Goal: Task Accomplishment & Management: Complete application form

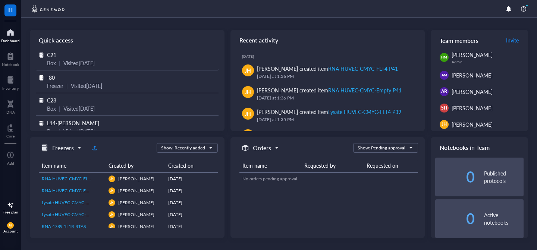
click at [69, 67] on div "Visited [DATE]" at bounding box center [78, 63] width 31 height 8
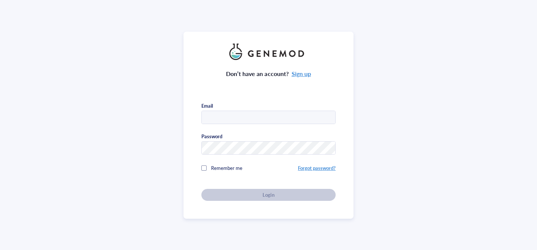
type input "[EMAIL_ADDRESS][DOMAIN_NAME]"
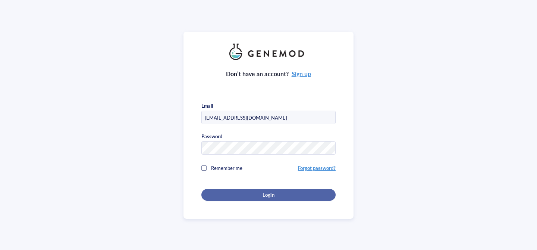
click at [292, 196] on div "Login" at bounding box center [268, 195] width 110 height 7
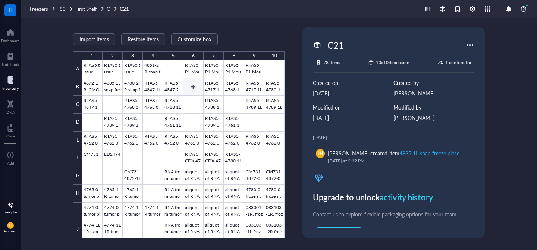
click at [194, 89] on div at bounding box center [183, 149] width 203 height 178
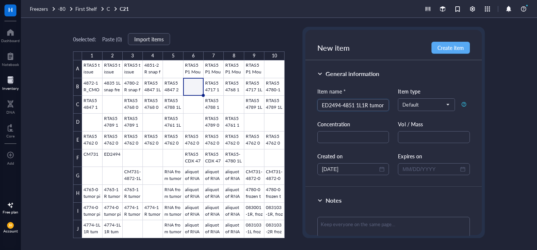
scroll to position [0, 0]
type input "ED2494-4851 1L1R tumor"
click at [371, 230] on textarea at bounding box center [394, 227] width 152 height 20
type textarea "9"
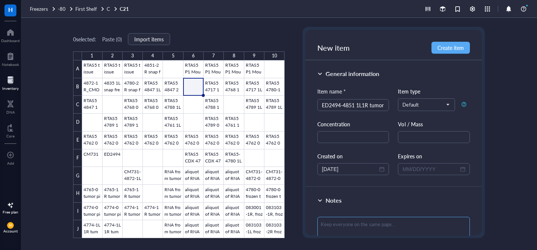
type textarea "9"
type textarea "9/"
type textarea "9/2"
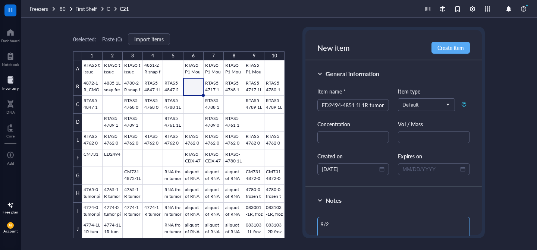
type textarea "9/26"
type textarea "9/26/"
type textarea "9/26/3"
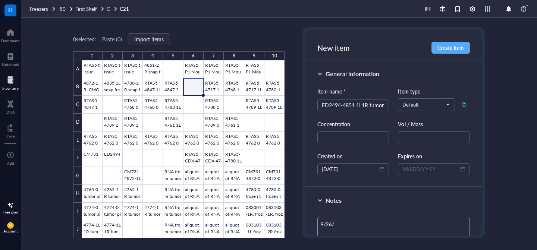
type textarea "9/26/3"
type textarea "9/26/"
type textarea "9/26/2"
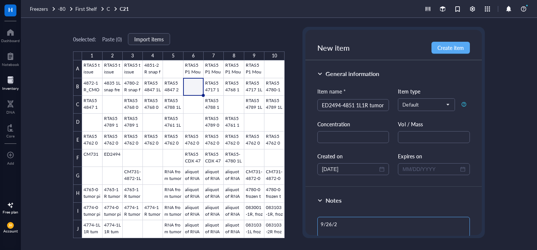
type textarea "[DATE]"
type textarea "[DATE] B"
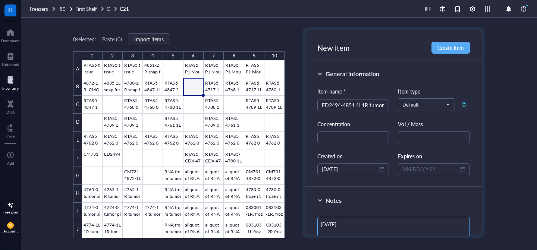
type textarea "[DATE] B"
type textarea "[DATE] BL"
drag, startPoint x: 322, startPoint y: 105, endPoint x: 460, endPoint y: 128, distance: 140.0
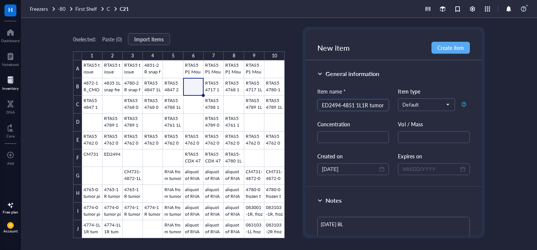
click at [460, 128] on div "Item name * ED2494-4851 1L1R tumor ED2494-4851 1L1R tumor Item type Default Con…" at bounding box center [394, 131] width 152 height 88
click at [450, 48] on span "Create item" at bounding box center [451, 48] width 26 height 6
type textarea "Keep everyone on the same page…"
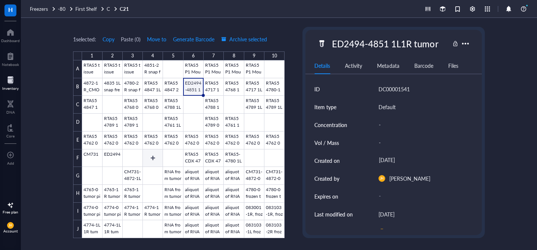
click at [166, 155] on div at bounding box center [183, 149] width 203 height 178
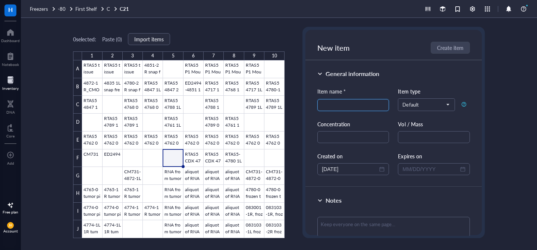
click at [346, 107] on input "search" at bounding box center [353, 105] width 63 height 11
paste input "ED2494-4851 1L1R tumor"
drag, startPoint x: 366, startPoint y: 106, endPoint x: 357, endPoint y: 105, distance: 9.8
click at [357, 105] on input "ED2494-4851 1L1R tumor" at bounding box center [353, 105] width 63 height 11
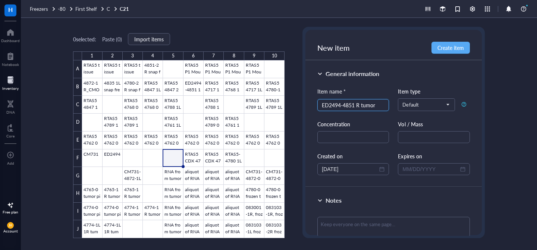
scroll to position [0, 0]
type input "ED2494-4851 0 tumor"
click at [374, 223] on textarea at bounding box center [394, 227] width 152 height 20
type textarea "9"
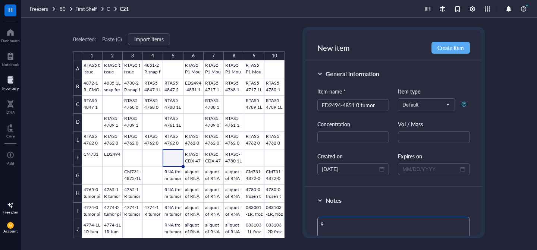
type textarea "9/"
type textarea "9/2"
type textarea "9/26"
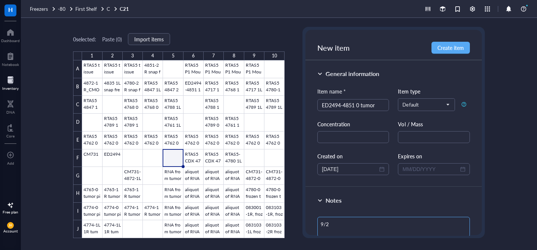
type textarea "9/26"
type textarea "9/26/"
type textarea "9/26/2"
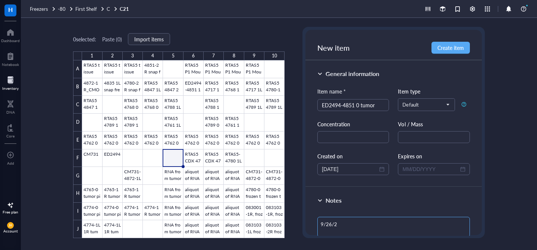
type textarea "[DATE]"
type textarea "[DATE] B"
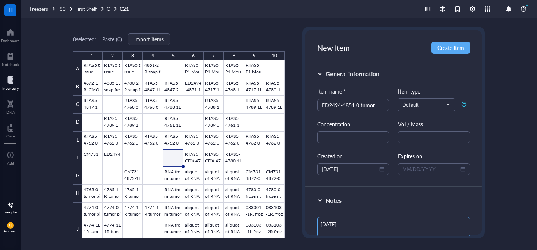
type textarea "[DATE] B"
type textarea "[DATE] BL"
click at [457, 52] on button "Create item" at bounding box center [451, 48] width 38 height 12
type textarea "Keep everyone on the same page…"
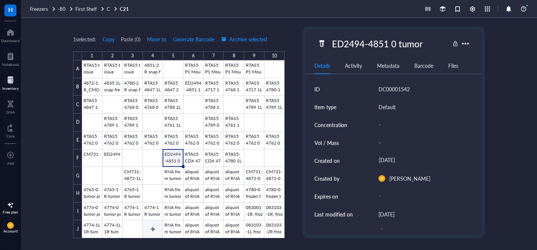
click at [157, 227] on div at bounding box center [183, 149] width 203 height 178
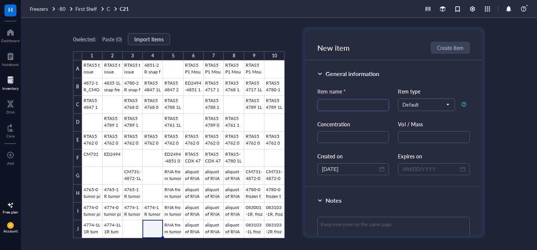
click at [345, 99] on div "Item name *" at bounding box center [354, 93] width 72 height 12
click at [343, 104] on input "search" at bounding box center [353, 105] width 63 height 11
paste input "ED2494-4851 1L1R tumor"
click at [362, 108] on input "ED2494-4851 1L1R tumor" at bounding box center [353, 105] width 63 height 11
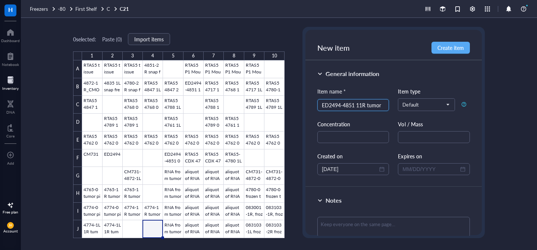
scroll to position [0, 0]
type input "ED2494-4851 1R tumor"
click at [350, 220] on textarea at bounding box center [394, 227] width 152 height 20
type textarea "9"
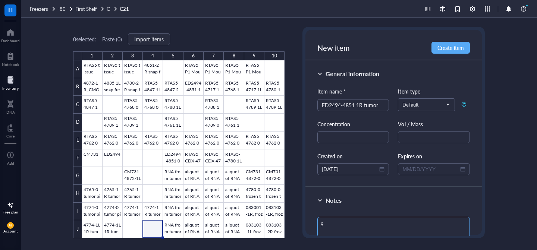
type textarea "9/"
type textarea "9/2"
type textarea "9/26"
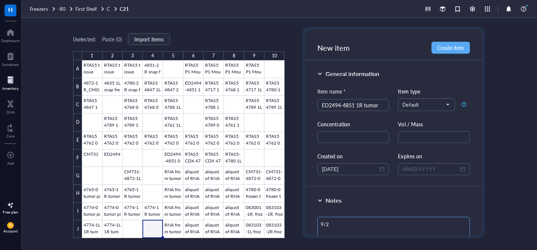
type textarea "9/26"
type textarea "9/26/"
type textarea "9/26/2"
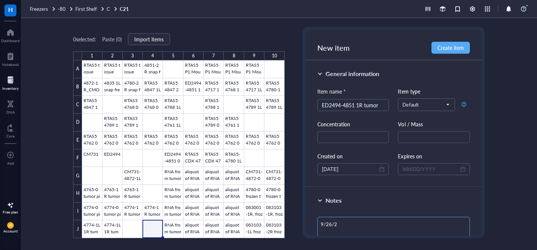
type textarea "[DATE]"
type textarea "[DATE] B"
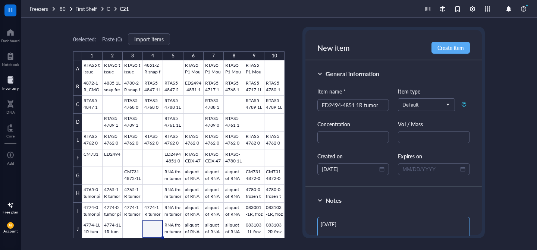
type textarea "[DATE] B"
type textarea "[DATE] BL"
click at [446, 45] on span "Create item" at bounding box center [451, 48] width 26 height 6
type textarea "Keep everyone on the same page…"
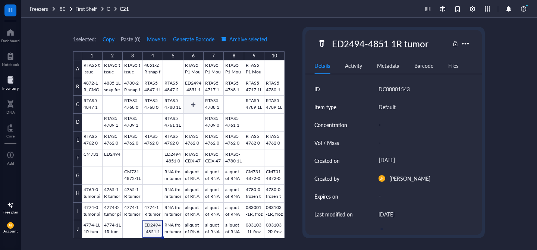
click at [194, 101] on div at bounding box center [183, 149] width 203 height 178
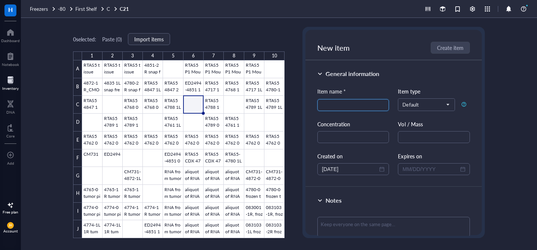
click at [363, 106] on input "search" at bounding box center [353, 105] width 63 height 11
paste input "ED2494-4851 1L1R tumor"
click at [367, 106] on input "ED2494-4851 1L1R tumor" at bounding box center [353, 105] width 63 height 11
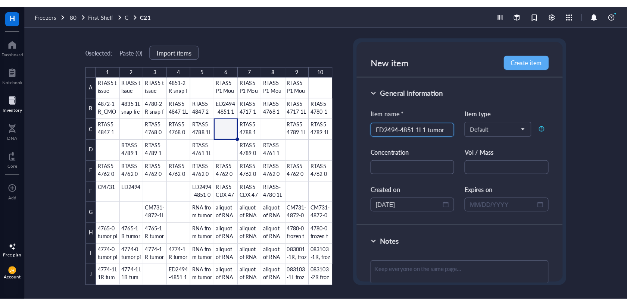
scroll to position [0, 0]
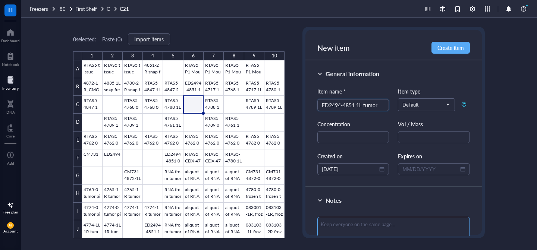
type input "ED2494-4851 1L tumor"
click at [353, 225] on textarea at bounding box center [394, 227] width 152 height 20
type textarea "9"
type textarea "9/"
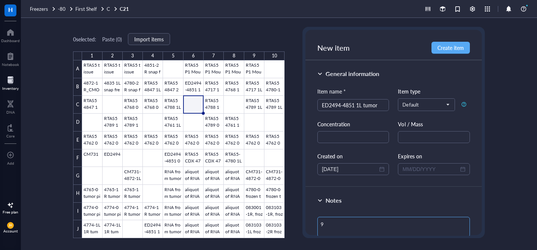
type textarea "9/"
type textarea "9/2"
type textarea "9/26"
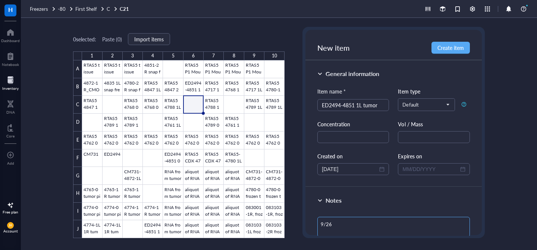
type textarea "9/26/"
type textarea "9/26/2"
type textarea "[DATE]"
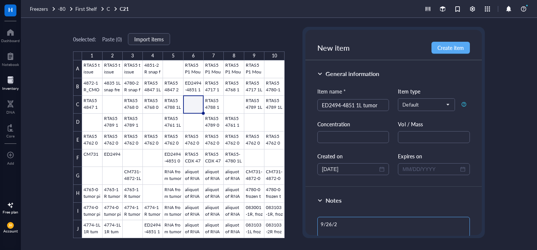
type textarea "[DATE]"
type textarea "[DATE] B"
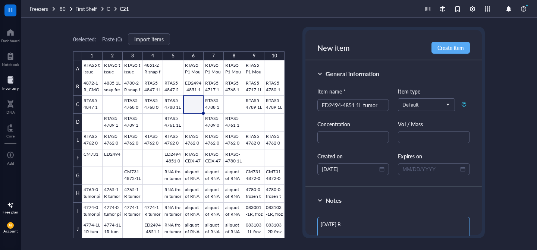
type textarea "[DATE] BL"
click at [457, 45] on span "Create item" at bounding box center [451, 48] width 26 height 6
type textarea "Keep everyone on the same page…"
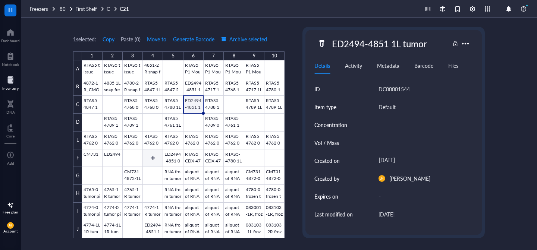
click at [156, 162] on div at bounding box center [183, 149] width 203 height 178
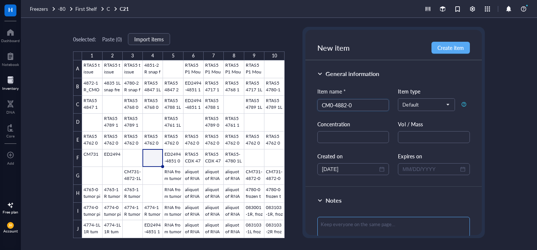
type input "CM0-4882-0"
click at [353, 231] on textarea at bounding box center [394, 227] width 152 height 20
type textarea "9"
type textarea "9/"
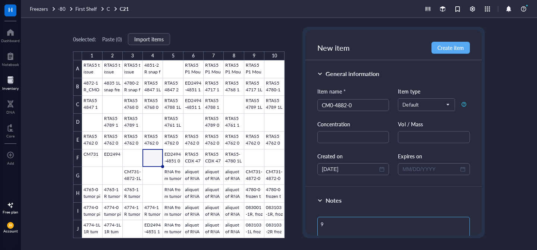
type textarea "9/"
type textarea "9/2"
type textarea "9/26"
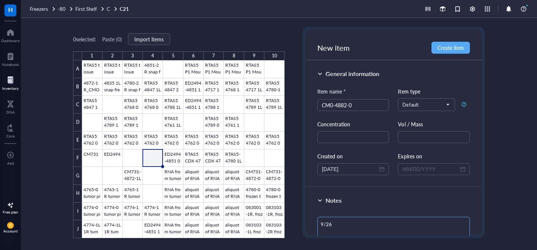
type textarea "9/26/"
type textarea "9/26/2"
type textarea "[DATE]"
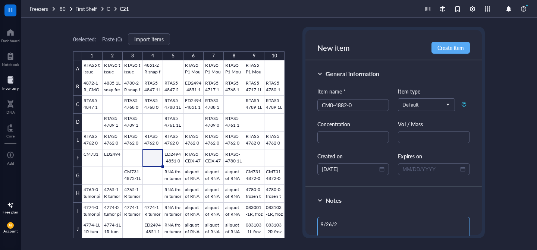
type textarea "[DATE]"
type textarea "[DATE] B"
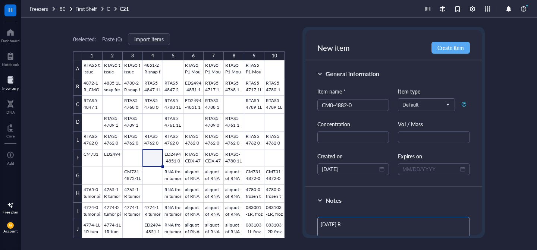
type textarea "[DATE] BL"
click at [464, 51] on button "Create item" at bounding box center [451, 48] width 38 height 12
type textarea "Keep everyone on the same page…"
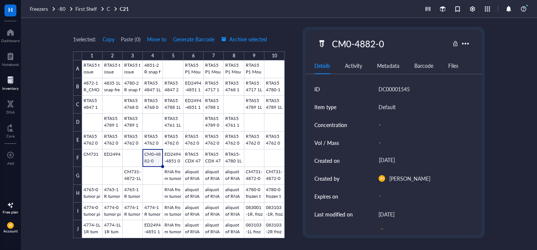
click at [151, 157] on div at bounding box center [183, 149] width 203 height 178
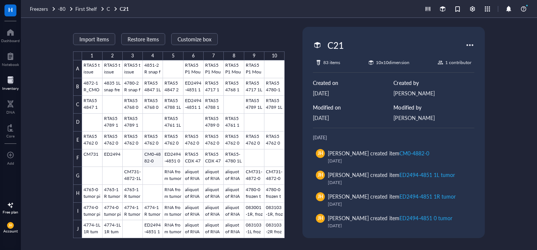
click at [149, 162] on div at bounding box center [183, 149] width 203 height 178
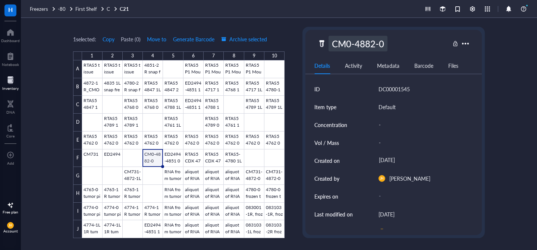
click at [382, 44] on div "CM0-4882-0" at bounding box center [358, 44] width 59 height 16
type input "CM0-4882-0 tumor"
